Goal: Check status

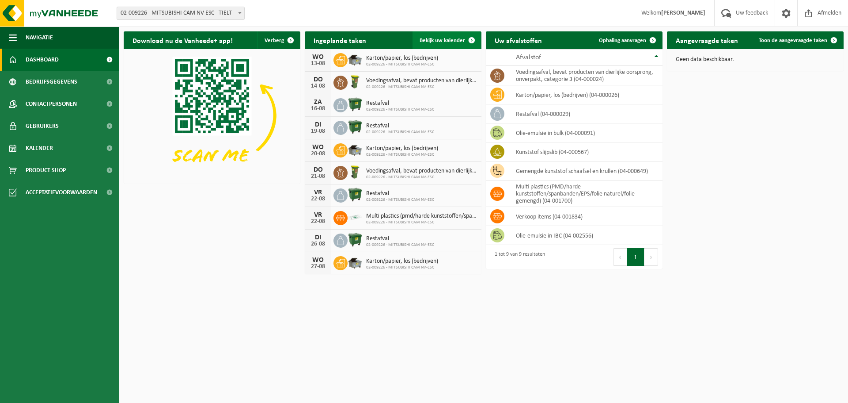
click at [445, 38] on span "Bekijk uw kalender" at bounding box center [443, 41] width 46 height 6
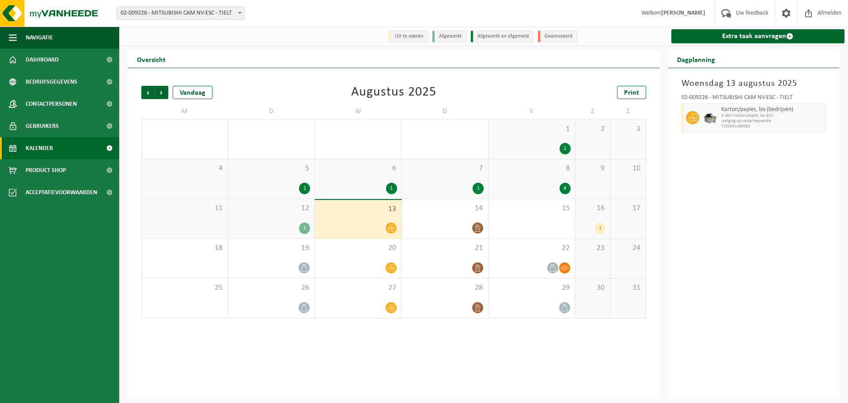
click at [587, 217] on div "16 1" at bounding box center [593, 218] width 35 height 39
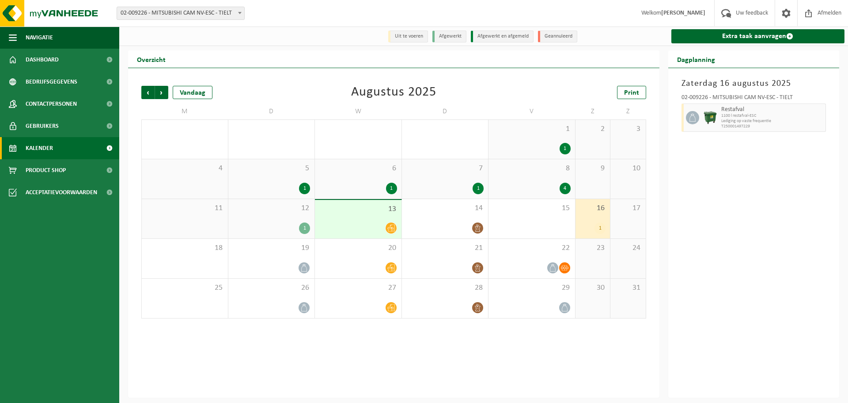
click at [584, 217] on div "16 1" at bounding box center [593, 218] width 35 height 39
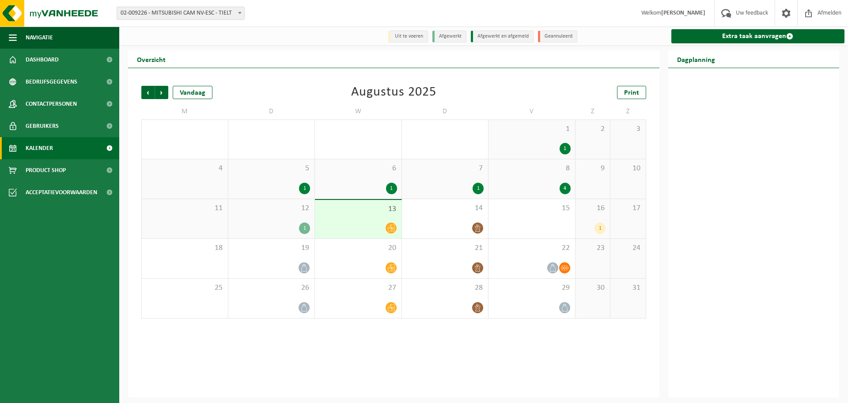
click at [594, 219] on div "16 1" at bounding box center [593, 218] width 35 height 39
